Goal: Navigation & Orientation: Find specific page/section

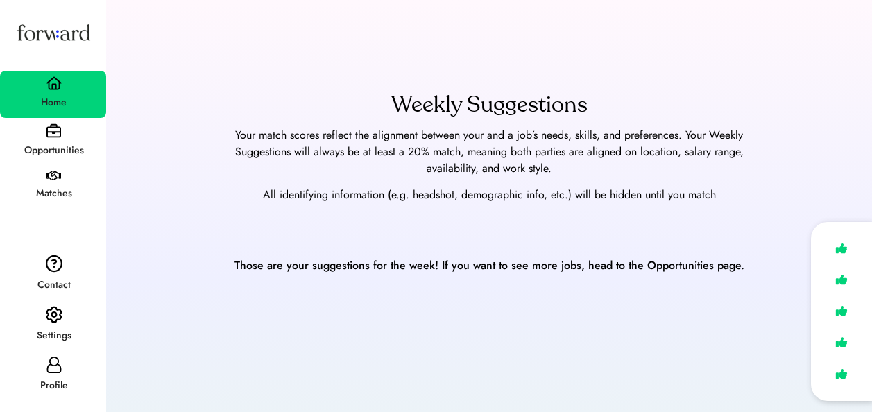
scroll to position [89, 0]
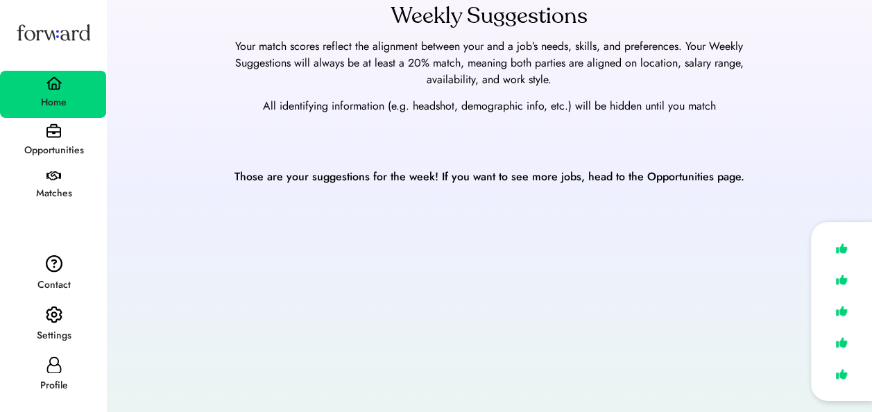
click at [47, 175] on img at bounding box center [53, 176] width 15 height 10
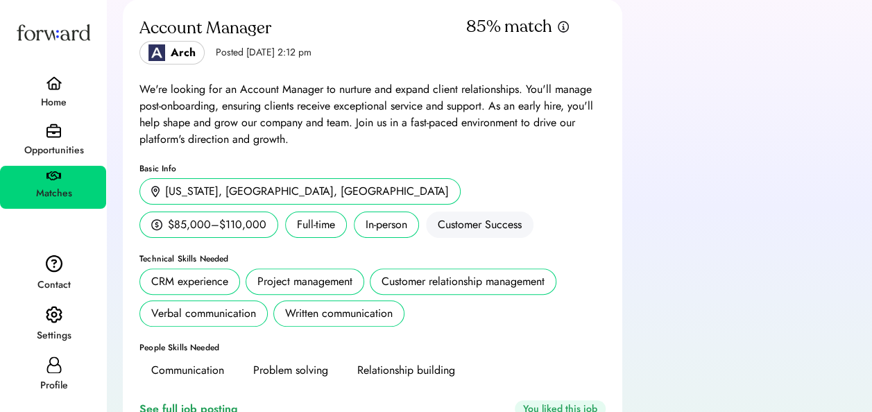
scroll to position [53, 0]
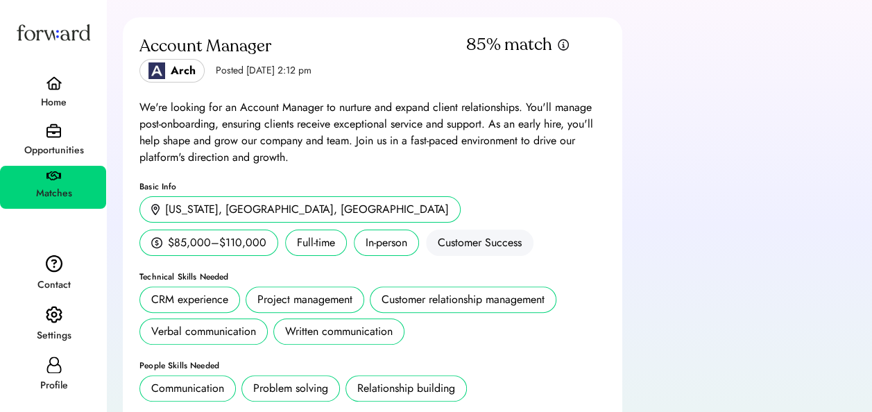
click at [62, 275] on div "Contact" at bounding box center [53, 285] width 105 height 25
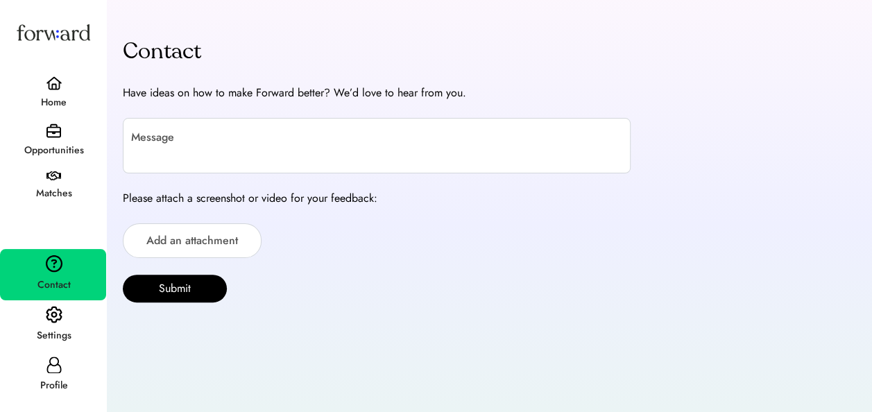
scroll to position [107, 0]
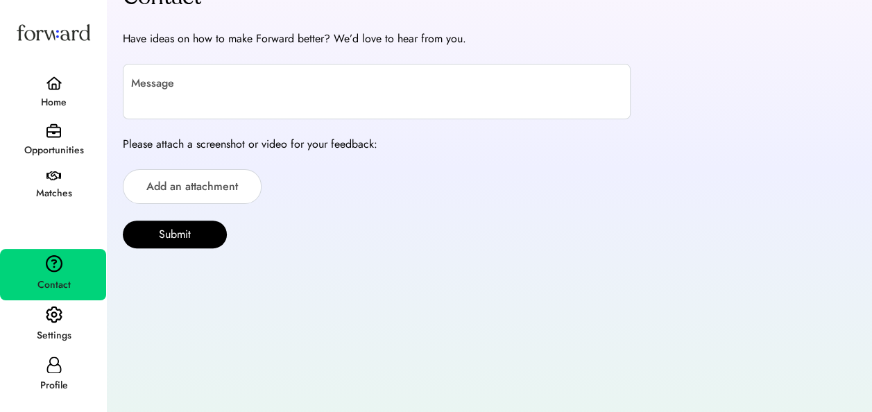
click at [62, 325] on div "Settings" at bounding box center [53, 335] width 105 height 25
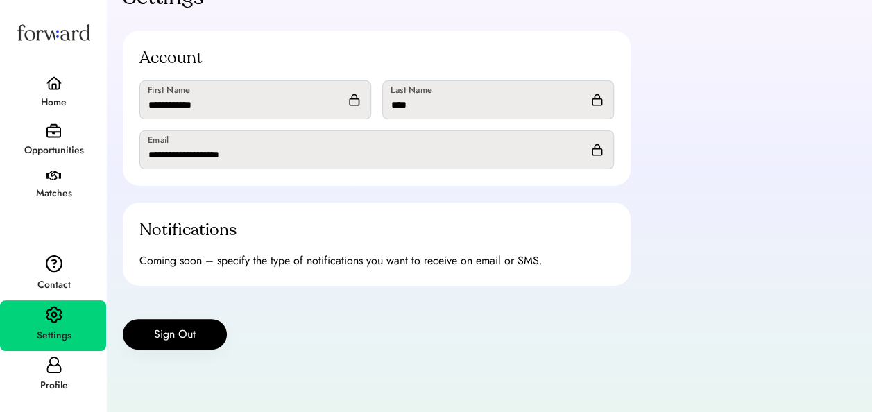
click at [58, 390] on div "Profile" at bounding box center [53, 385] width 105 height 17
select select "*******"
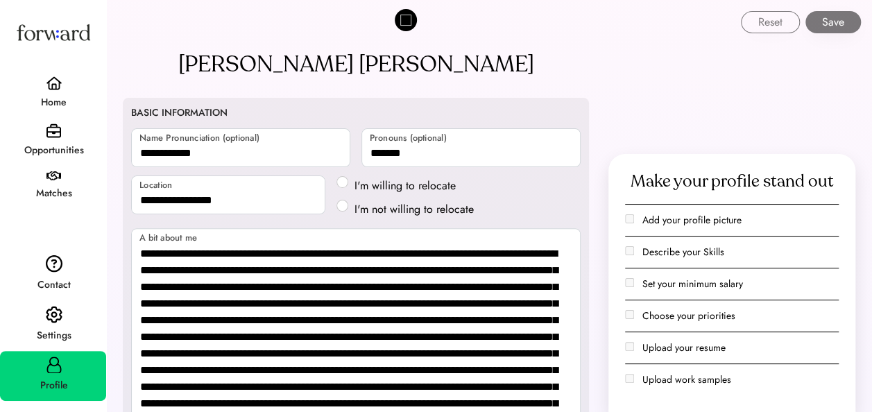
scroll to position [36, 0]
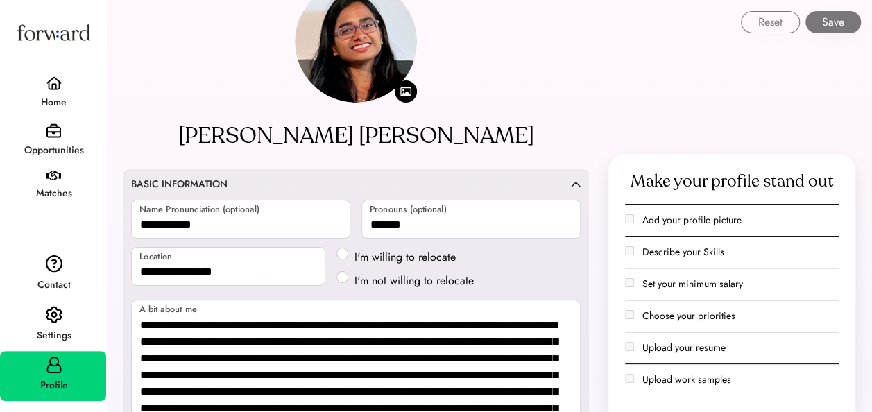
click at [60, 103] on div "Home" at bounding box center [53, 102] width 105 height 17
